Goal: Transaction & Acquisition: Purchase product/service

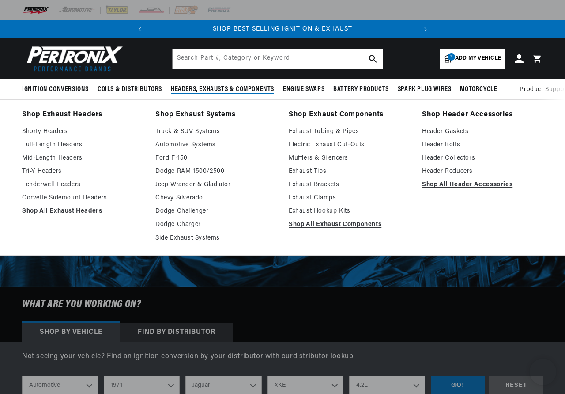
select select "1971"
select select "Jaguar"
select select "XKE"
select select "4.2L"
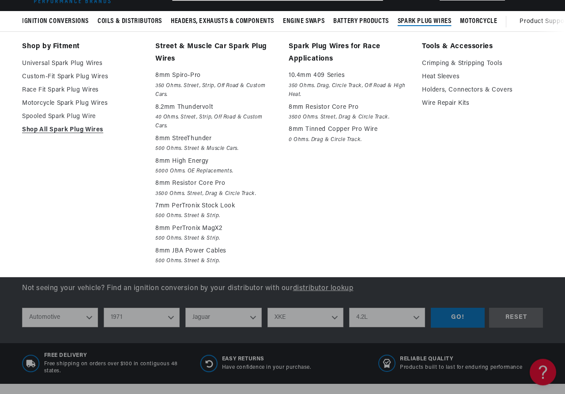
scroll to position [180, 0]
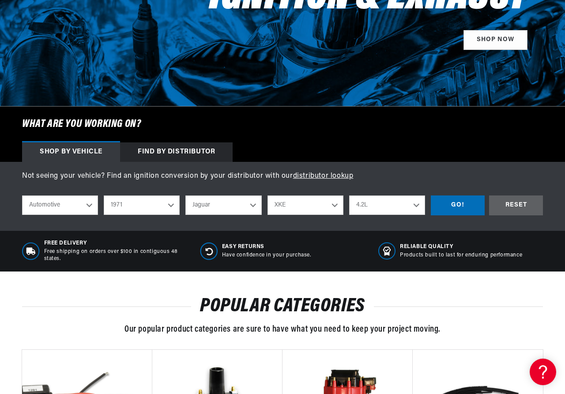
click at [186, 195] on select "Alfa Romeo American Motors Aston Martin Audi Austin Avanti BMW Buick Cadillac C…" at bounding box center [224, 204] width 76 height 19
click option "Rolls-Royce" at bounding box center [0, 0] width 0 height 0
select select "Rolls-Royce"
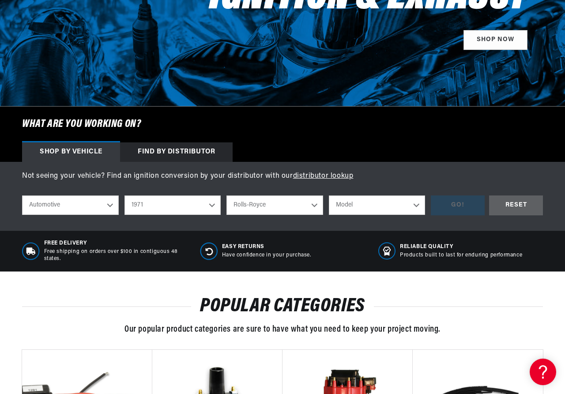
click at [329, 195] on select "Model Corniche Silver Shadow" at bounding box center [377, 204] width 97 height 19
select select "Silver-Shadow"
click option "Silver Shadow" at bounding box center [0, 0] width 0 height 0
select select "Silver-Shadow"
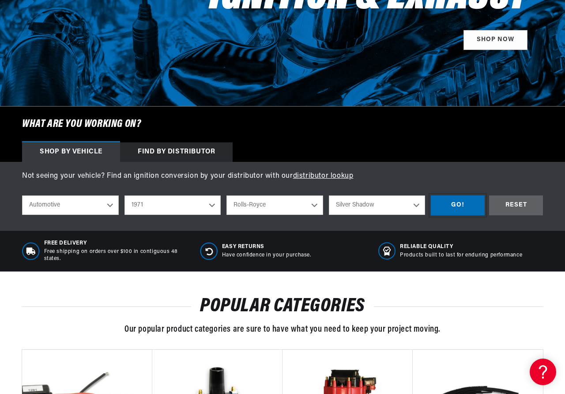
click at [461, 204] on div "GO!" at bounding box center [458, 205] width 54 height 20
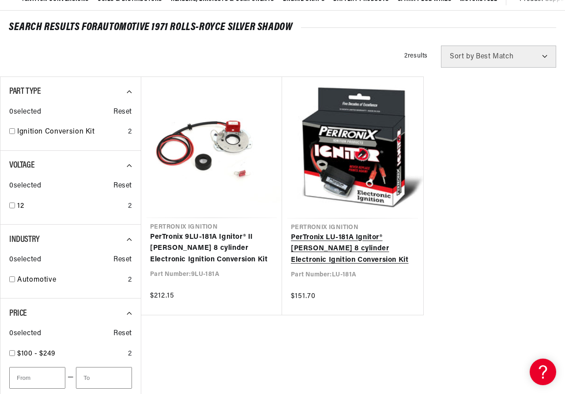
click at [336, 239] on link "PerTronix LU-181A Ignitor® [PERSON_NAME] 8 cylinder Electronic Ignition Convers…" at bounding box center [353, 249] width 124 height 34
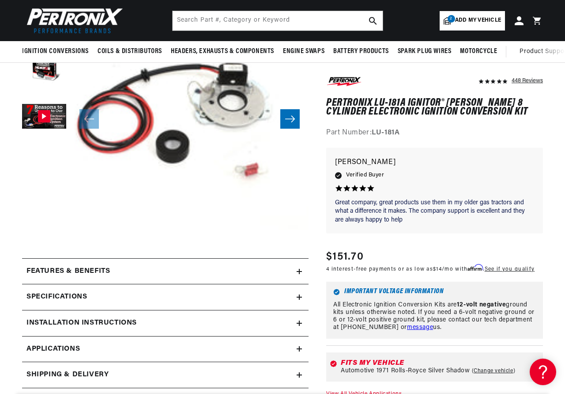
click at [74, 320] on h2 "Installation instructions" at bounding box center [82, 322] width 110 height 11
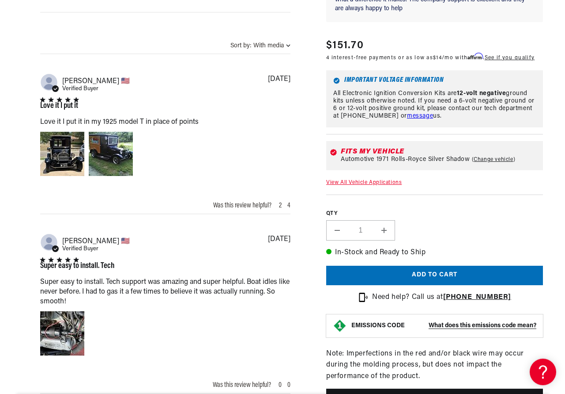
scroll to position [721, 0]
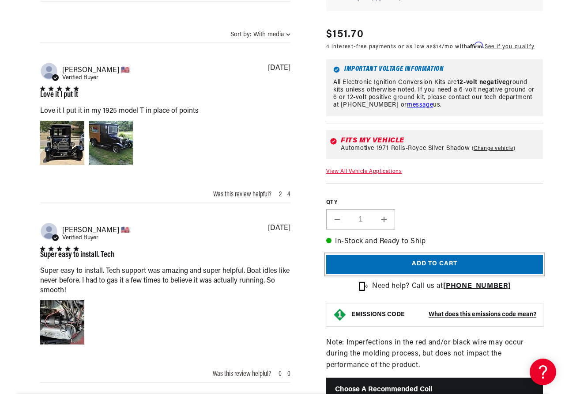
click at [424, 271] on button "Add to cart" at bounding box center [434, 264] width 217 height 20
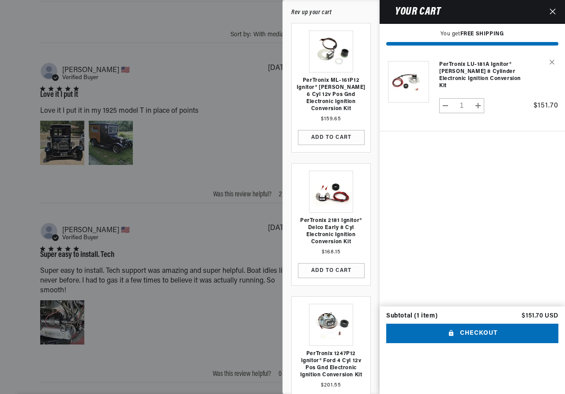
click at [551, 11] on icon "Close" at bounding box center [553, 11] width 6 height 6
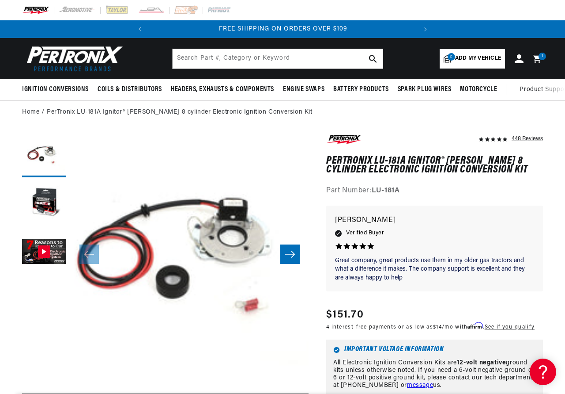
scroll to position [0, 268]
click at [469, 59] on span "Add my vehicle" at bounding box center [478, 58] width 46 height 8
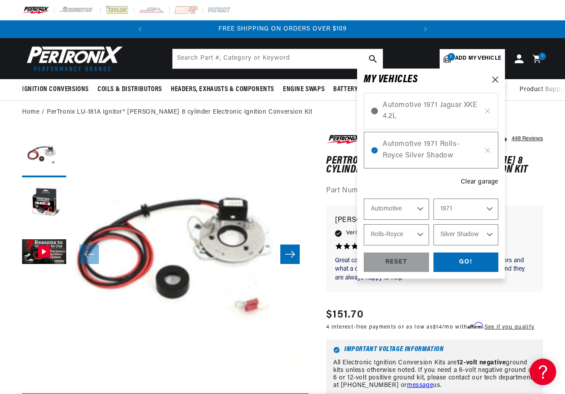
select select "Year"
select select "Make"
select select "Model"
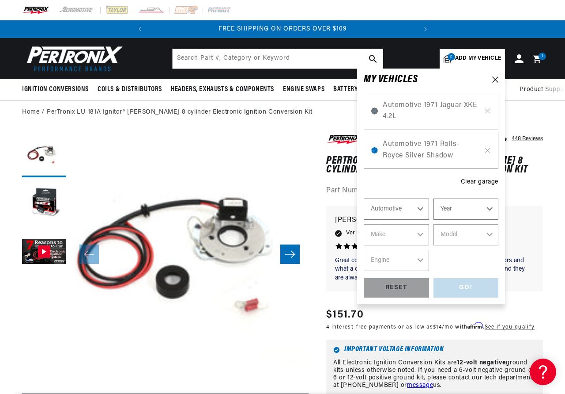
click at [364, 198] on select "Automotive Agricultural Industrial Marine Motorcycle" at bounding box center [396, 208] width 65 height 21
click at [411, 210] on select "Automotive Agricultural Industrial Marine Motorcycle" at bounding box center [396, 208] width 65 height 21
click at [434, 198] on select "Year 2026 2025 2024 2023 2022 2021 2020 2019 2018 2017 2016 2015 2014 2013 2012…" at bounding box center [466, 208] width 65 height 21
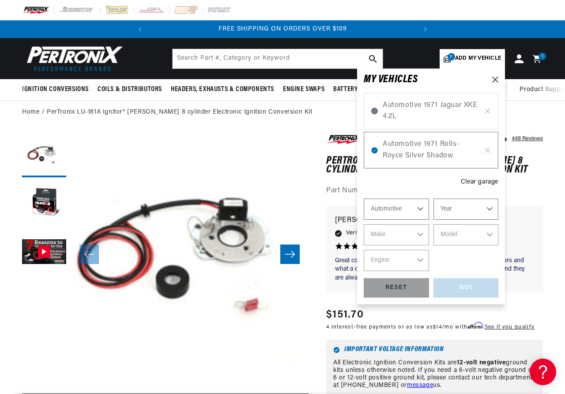
select select "1968"
click option "1968" at bounding box center [0, 0] width 0 height 0
select select "1968"
click at [364, 224] on select "Make Alfa Romeo American Motors Aston Martin Austin Austin Healey Avanti Bentle…" at bounding box center [396, 234] width 65 height 21
select select "Ford"
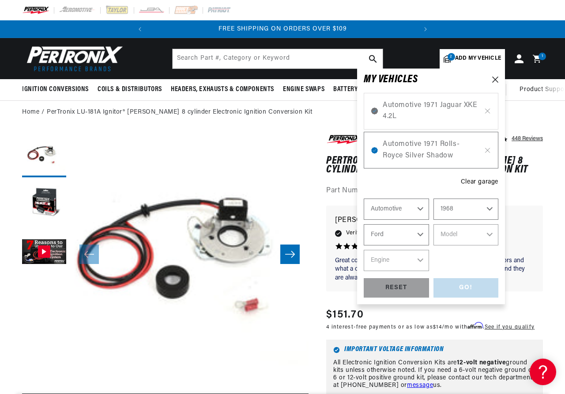
click option "Ford" at bounding box center [0, 0] width 0 height 0
select select "Ford"
click at [434, 224] on select "Model Bronco Country Sedan Country Squire Custom Custom 500 F-100 F-250 F-350 F…" at bounding box center [466, 234] width 65 height 21
select select "Mustang"
click option "Mustang" at bounding box center [0, 0] width 0 height 0
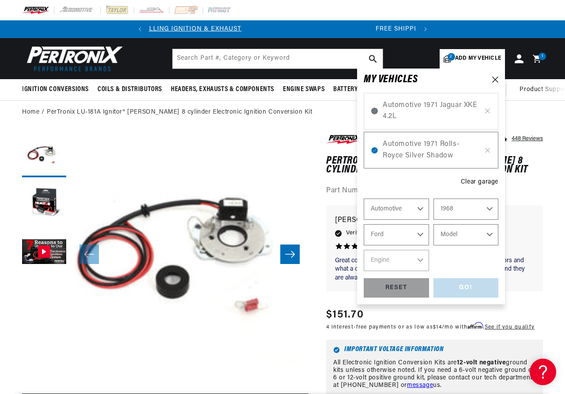
select select "Mustang"
click at [364, 250] on select "Engine 4.1L 4.3L 5.8L 200cid / 3.3L 289cid / 4.7L 302cid / 5.0L 351W 390cid / 6…" at bounding box center [396, 260] width 65 height 21
select select "302cid-5.0L"
click option "302cid / 5.0L" at bounding box center [0, 0] width 0 height 0
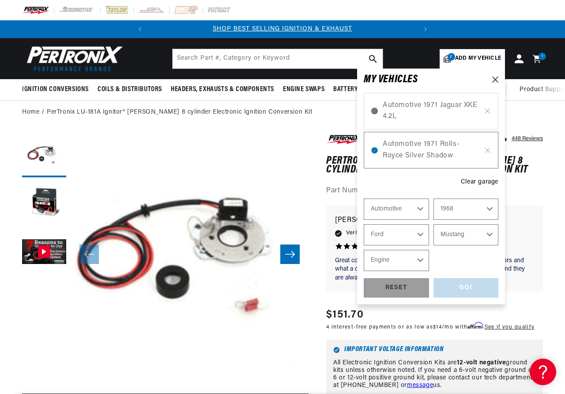
select select "302cid-5.0L"
click at [454, 290] on div "GO!" at bounding box center [466, 288] width 65 height 20
select select "1971"
select select "Rolls-Royce"
select select "Silver-Shadow"
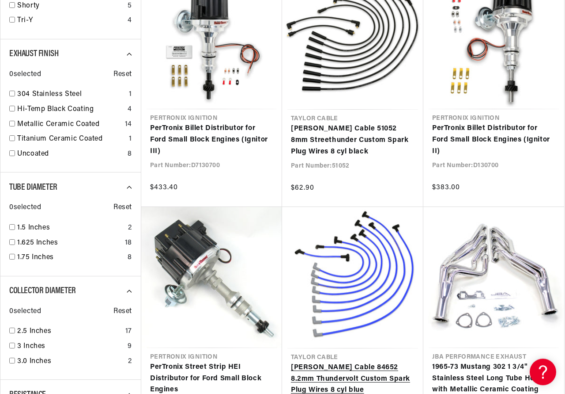
scroll to position [676, 0]
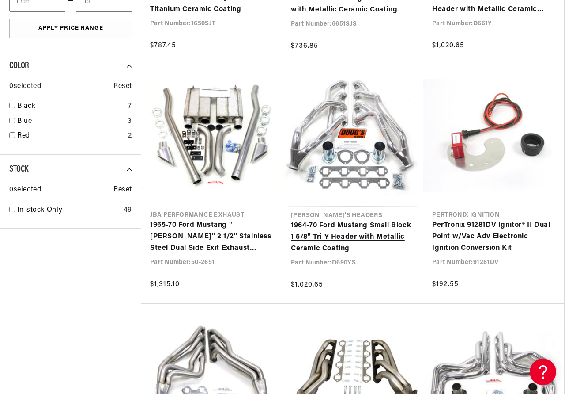
scroll to position [1667, 0]
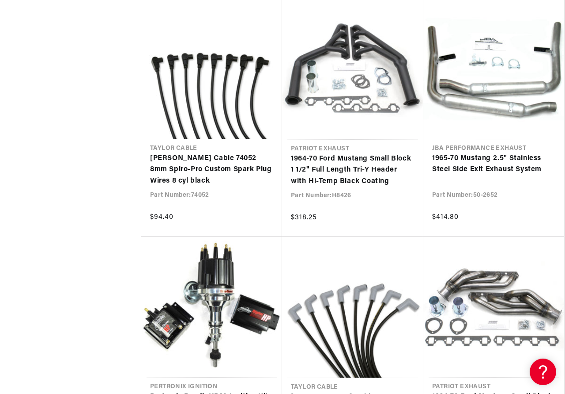
scroll to position [2658, 0]
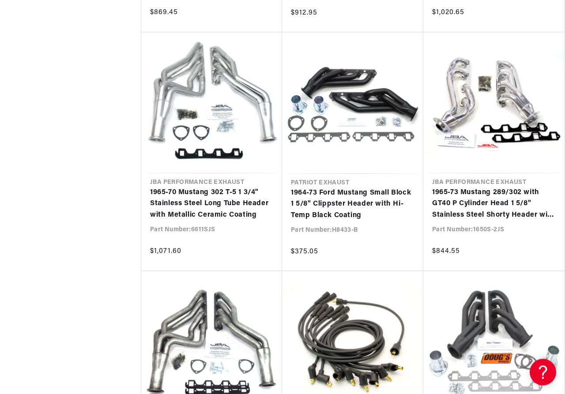
scroll to position [3559, 0]
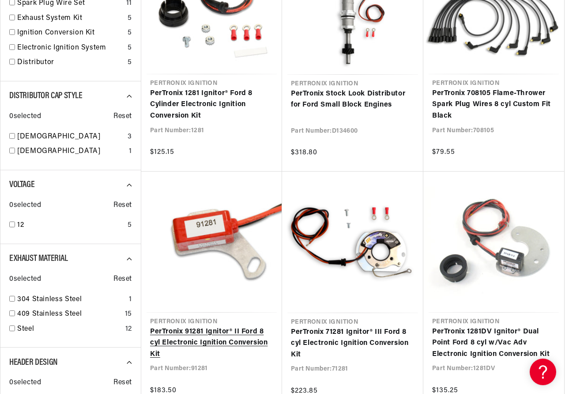
scroll to position [315, 0]
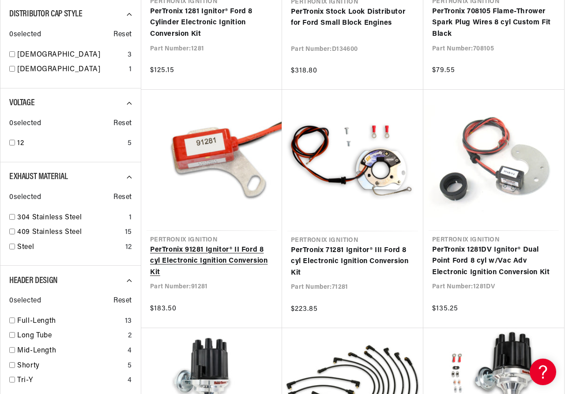
click at [182, 248] on link "PerTronix 91281 Ignitor® II Ford 8 cyl Electronic Ignition Conversion Kit" at bounding box center [211, 261] width 123 height 34
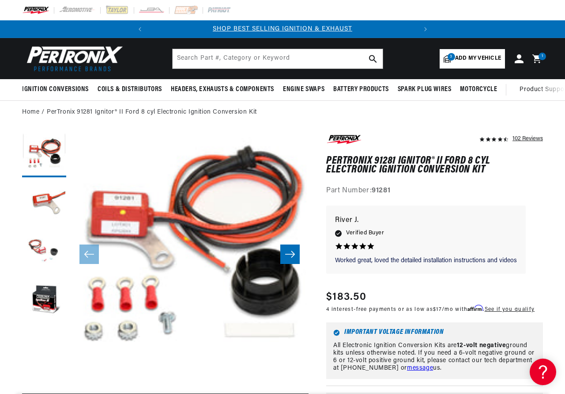
click at [538, 56] on icon at bounding box center [537, 58] width 8 height 8
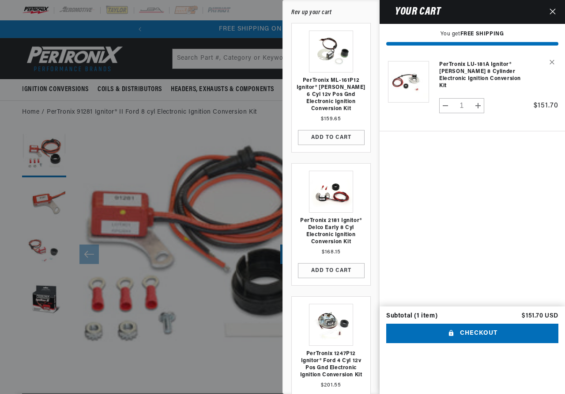
scroll to position [0, 268]
click at [479, 343] on button "Checkout" at bounding box center [472, 333] width 172 height 20
